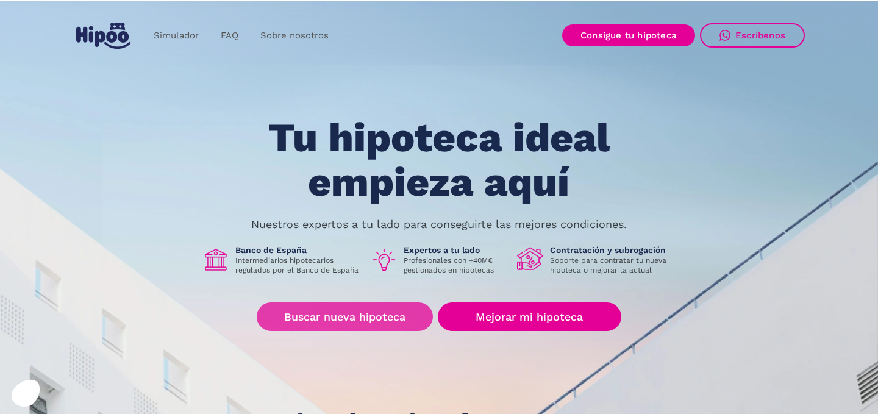
click at [382, 312] on link "Buscar nueva hipoteca" at bounding box center [345, 316] width 176 height 29
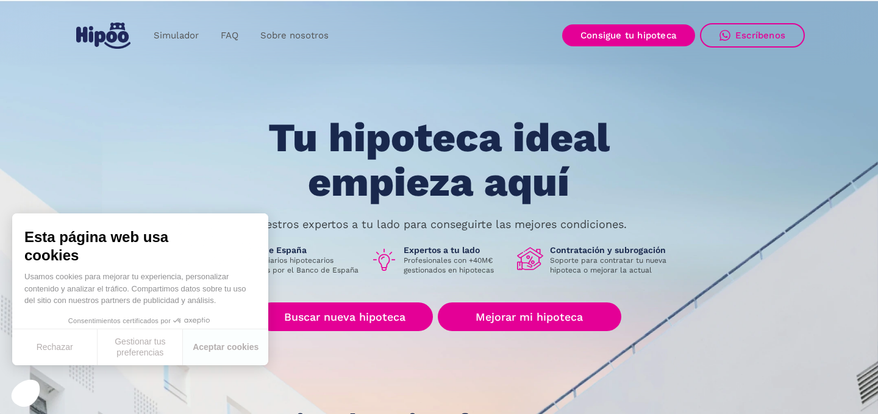
click at [353, 320] on link "Buscar nueva hipoteca" at bounding box center [345, 316] width 176 height 29
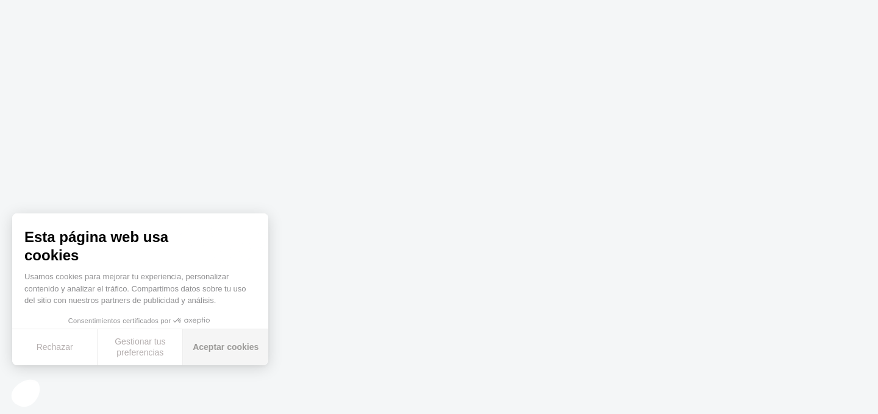
click at [233, 343] on button "Aceptar cookies" at bounding box center [225, 347] width 85 height 36
